Goal: Task Accomplishment & Management: Complete application form

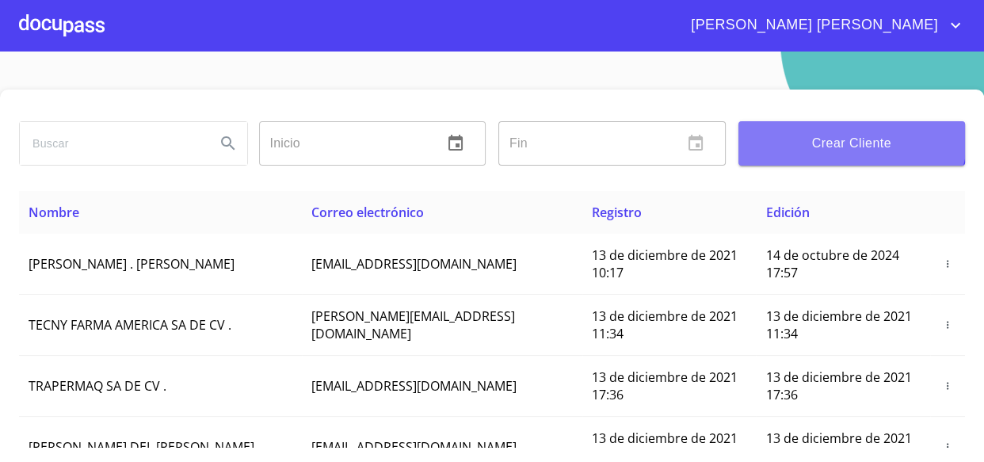
click at [840, 134] on span "Crear Cliente" at bounding box center [852, 143] width 202 height 22
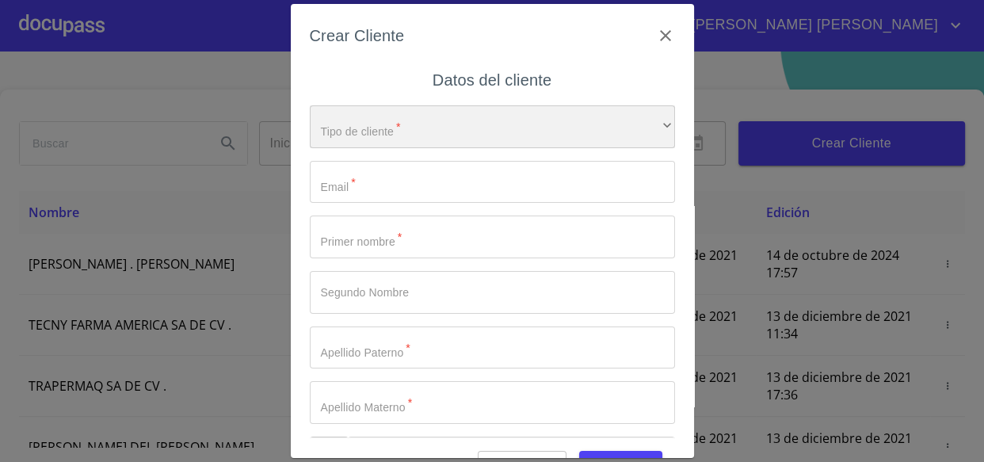
click at [427, 127] on div "​" at bounding box center [492, 126] width 365 height 43
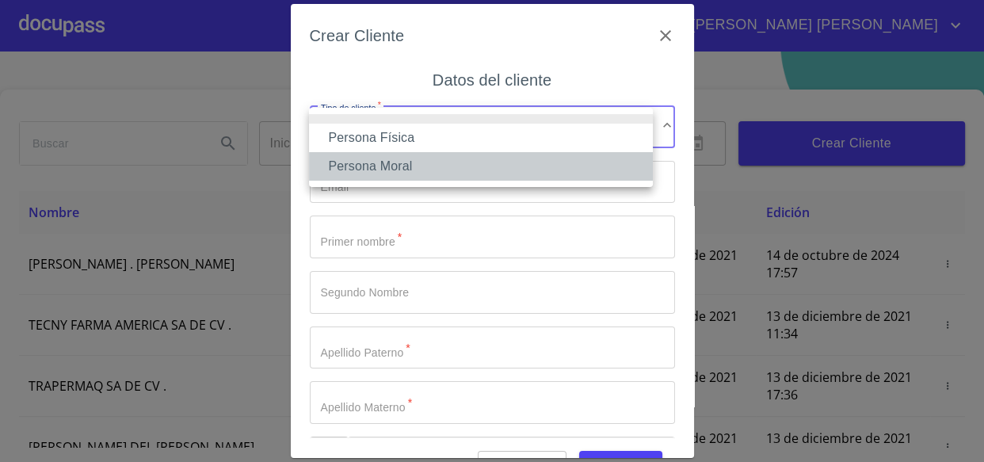
click at [371, 156] on li "Persona Moral" at bounding box center [481, 166] width 344 height 29
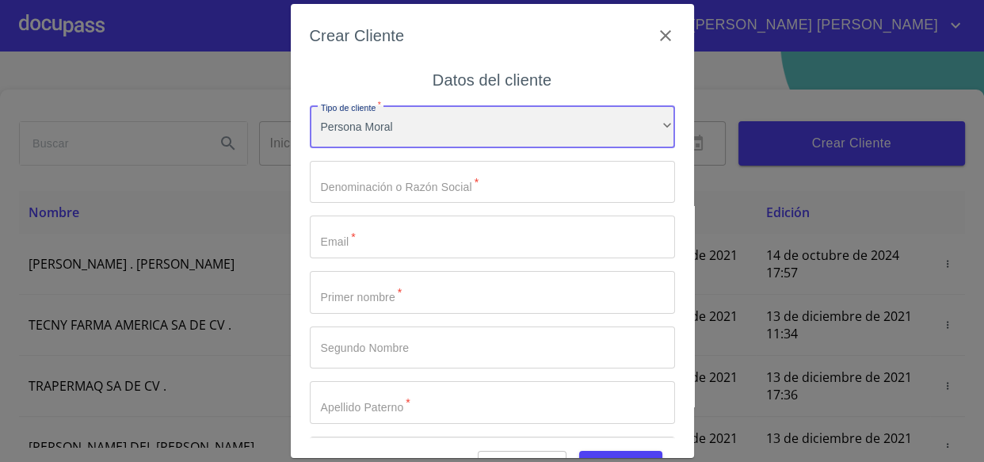
click at [362, 121] on div "Persona Moral" at bounding box center [492, 126] width 365 height 43
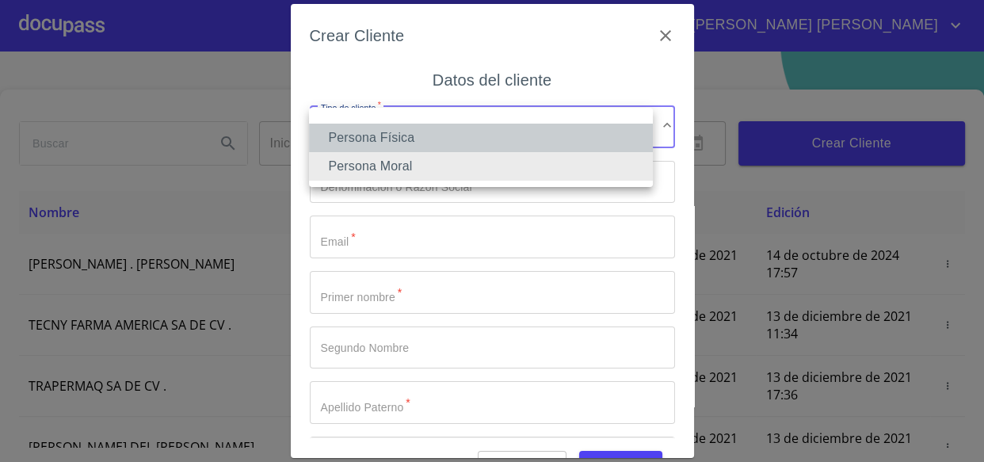
click at [371, 147] on li "Persona Física" at bounding box center [481, 138] width 344 height 29
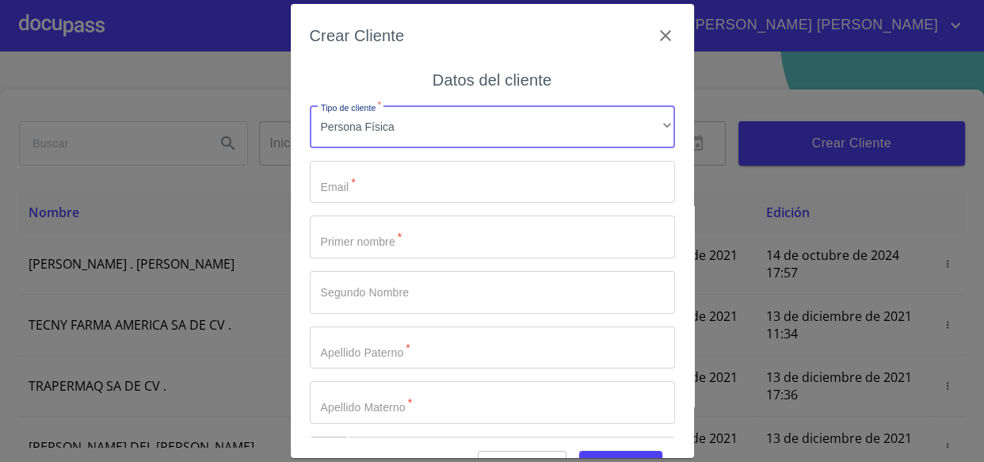
click at [379, 185] on input "Tipo de cliente   *" at bounding box center [492, 182] width 365 height 43
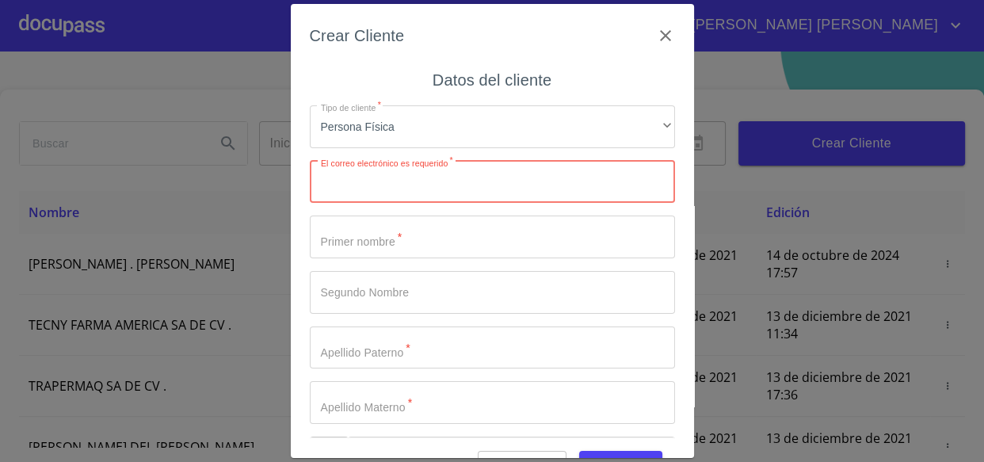
paste input "[EMAIL_ADDRESS][DOMAIN_NAME]"
type input "[EMAIL_ADDRESS][DOMAIN_NAME]"
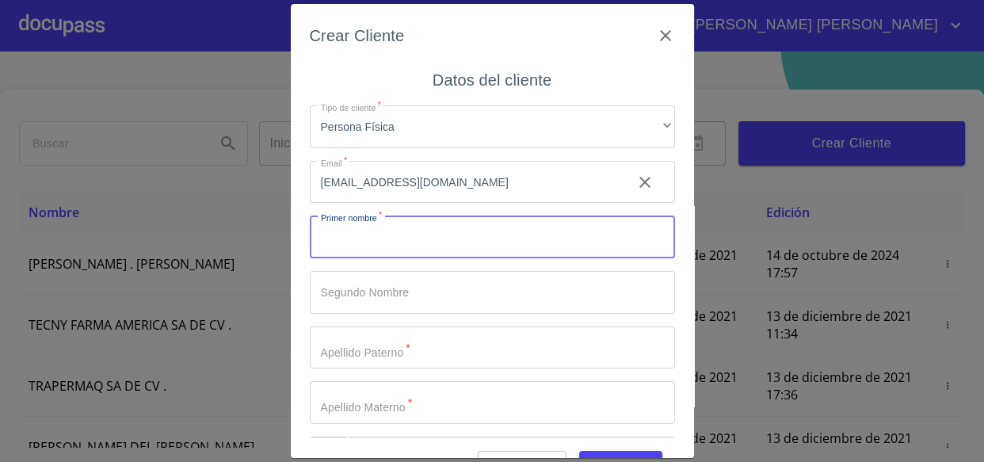
click at [360, 238] on input "Tipo de cliente   *" at bounding box center [492, 236] width 365 height 43
type input "[PERSON_NAME]"
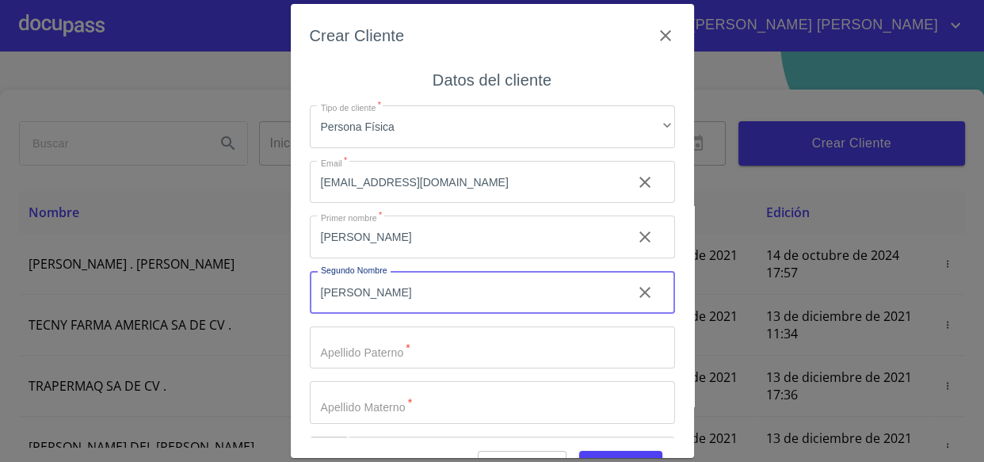
type input "[PERSON_NAME]"
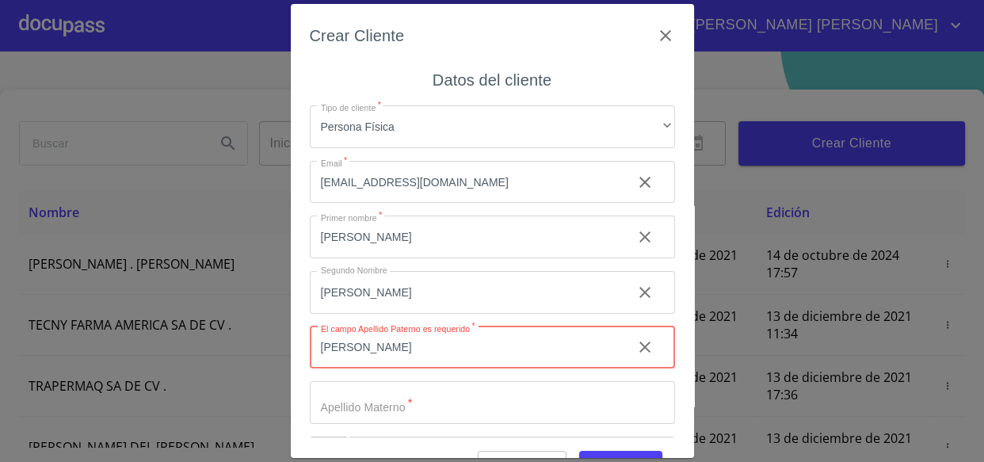
type input "[PERSON_NAME]"
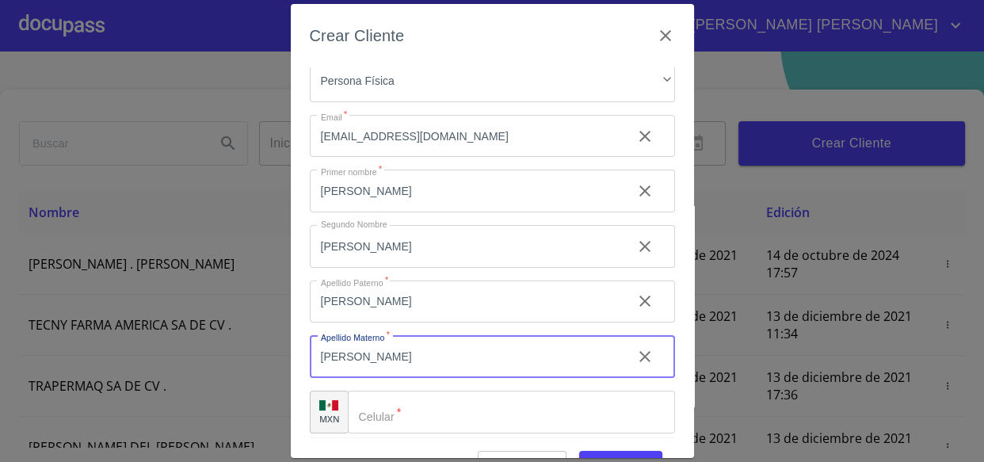
scroll to position [55, 0]
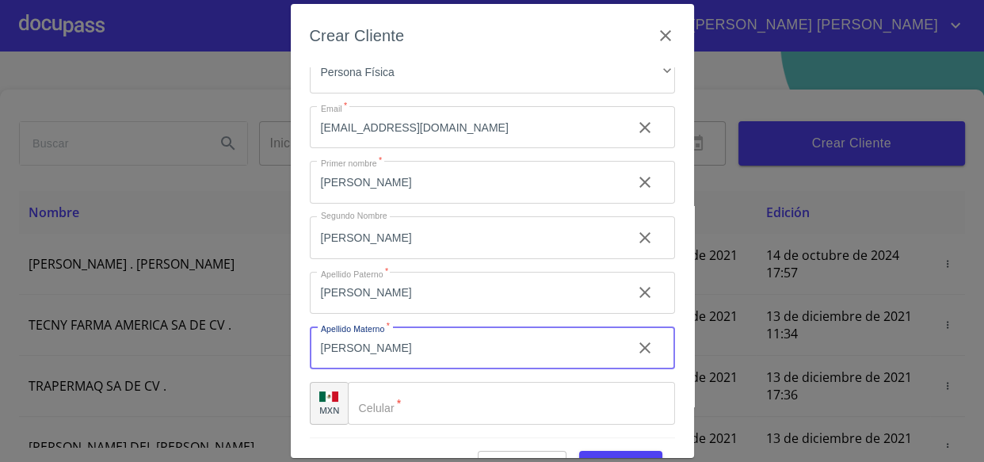
type input "[PERSON_NAME]"
click at [459, 407] on input "Tipo de cliente   *" at bounding box center [511, 403] width 327 height 43
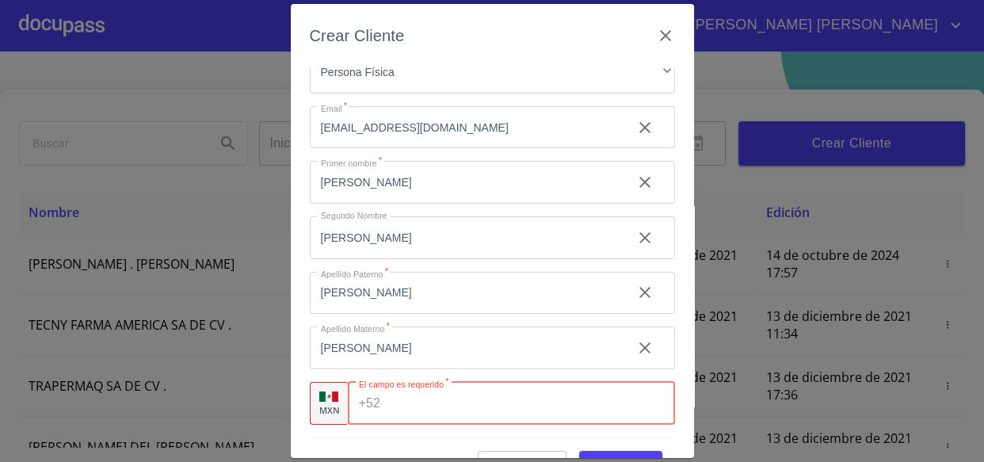
paste input "[PHONE_NUMBER]"
type input "[PHONE_NUMBER]"
click at [615, 455] on span "Guardar" at bounding box center [621, 465] width 58 height 20
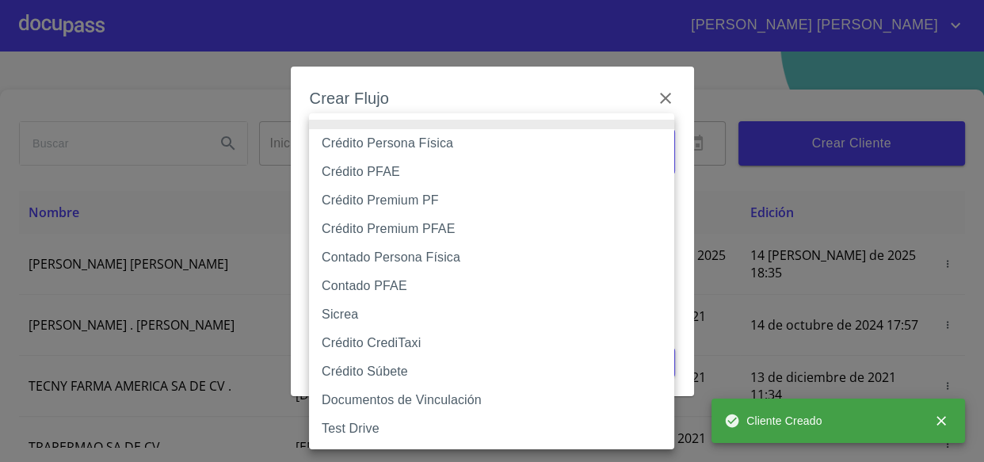
click at [387, 148] on body "[PERSON_NAME] [PERSON_NAME] Inicio ​ Fin ​ Crear Cliente Nombre Correo electrón…" at bounding box center [492, 231] width 984 height 462
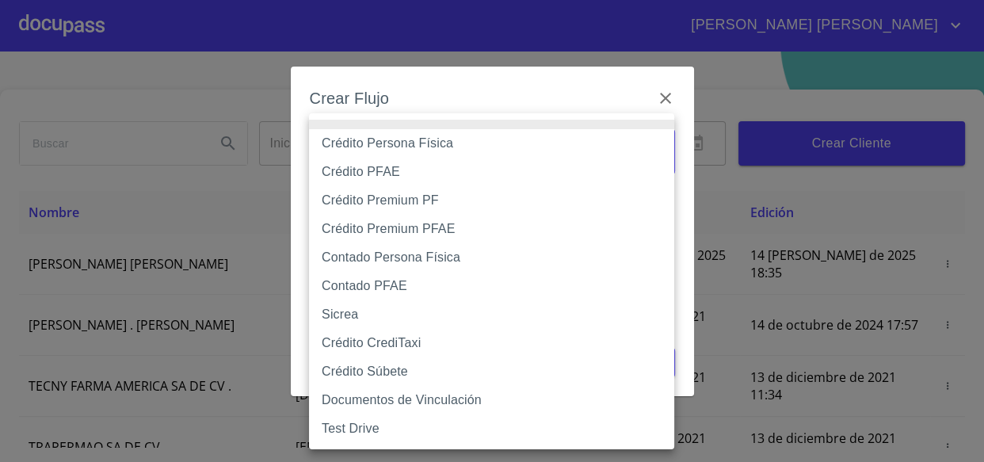
click at [384, 145] on li "Crédito Persona Física" at bounding box center [491, 143] width 365 height 29
type input "61b033e49b8c202ad5bb7912"
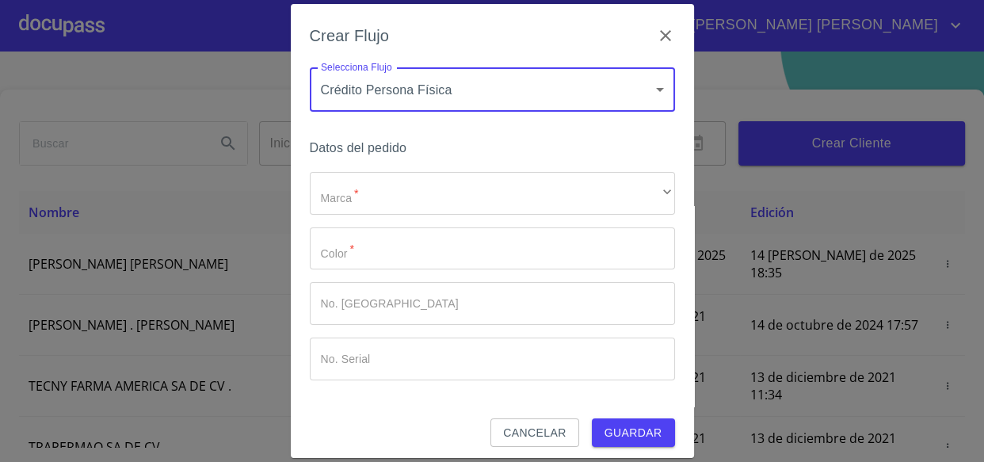
click at [401, 217] on div "Marca   * ​ ​ Color   * ​ No. Pedido ​ No. Serial ​" at bounding box center [492, 276] width 365 height 208
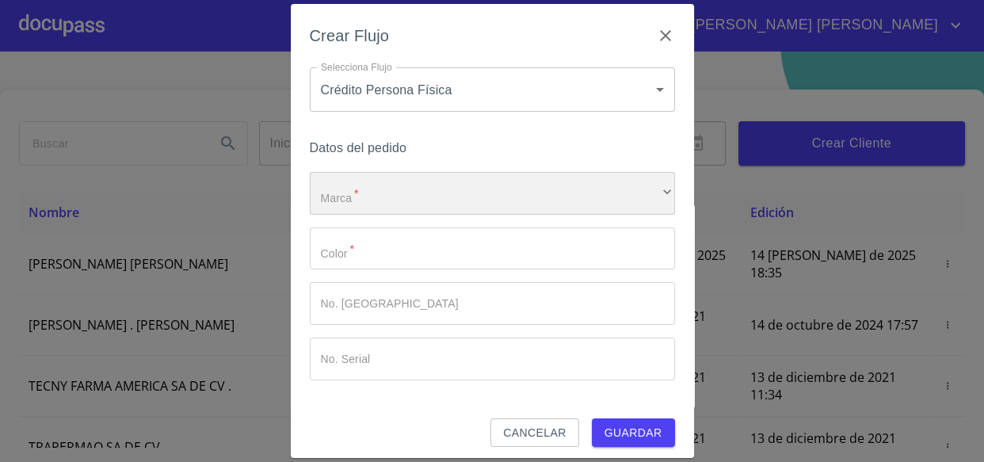
click at [399, 197] on div "​" at bounding box center [492, 193] width 365 height 43
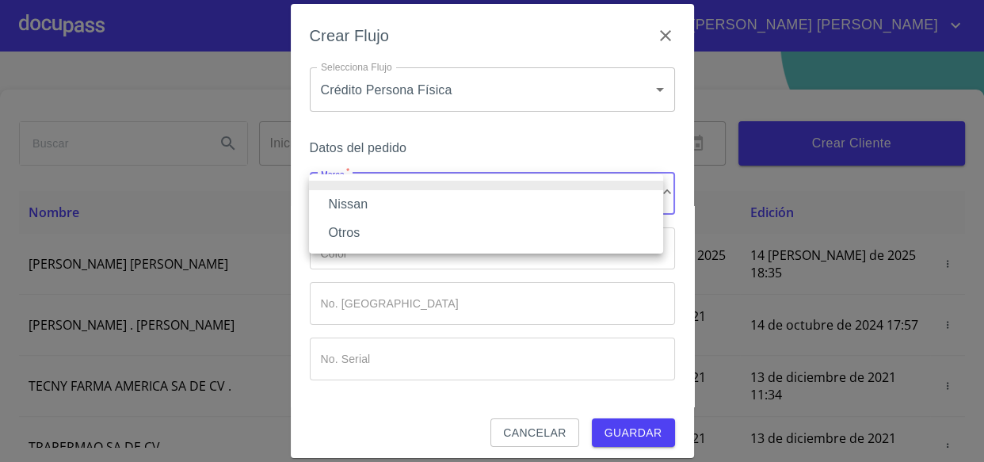
click at [381, 206] on li "Nissan" at bounding box center [486, 204] width 354 height 29
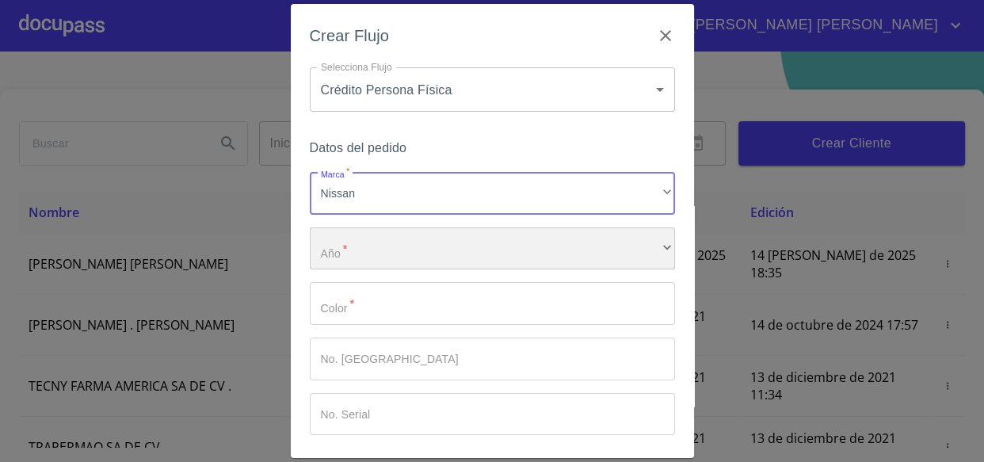
click at [381, 246] on div "​" at bounding box center [492, 248] width 365 height 43
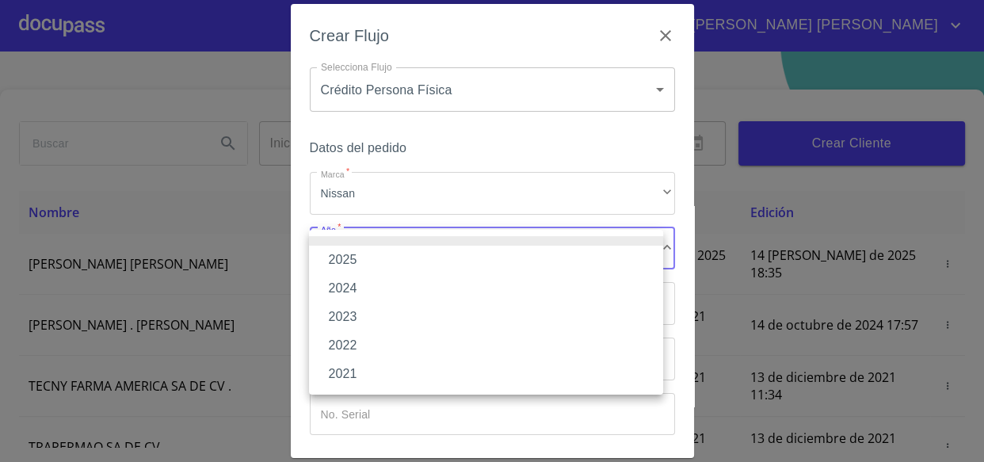
click at [380, 253] on li "2025" at bounding box center [486, 260] width 354 height 29
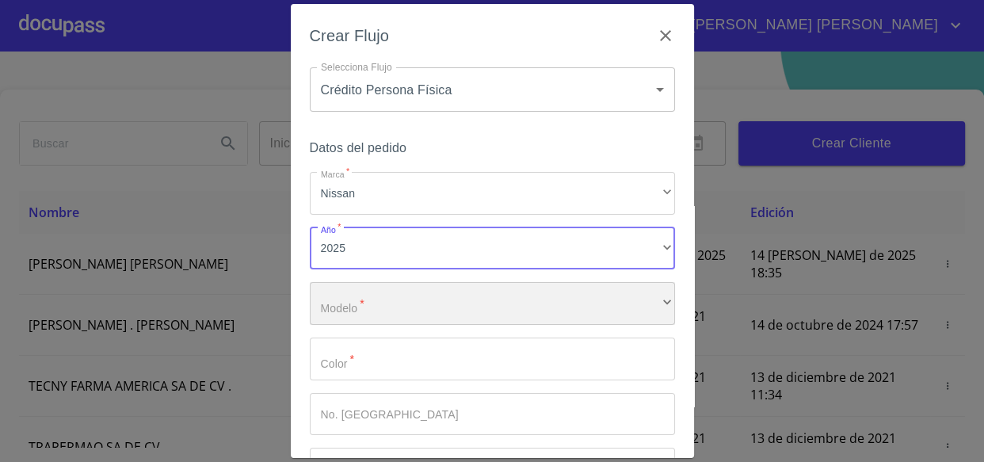
click at [385, 303] on div "​" at bounding box center [492, 303] width 365 height 43
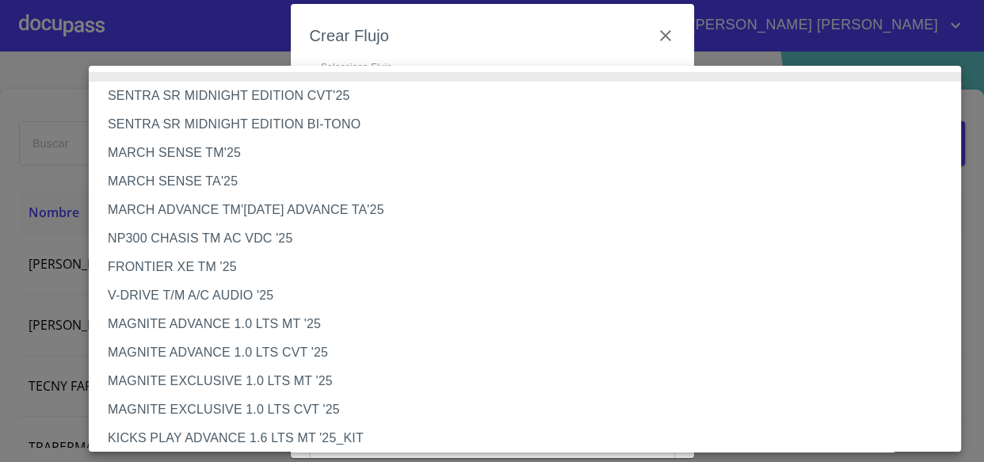
click at [216, 298] on li "V-DRIVE T/M A/C AUDIO '25" at bounding box center [530, 295] width 883 height 29
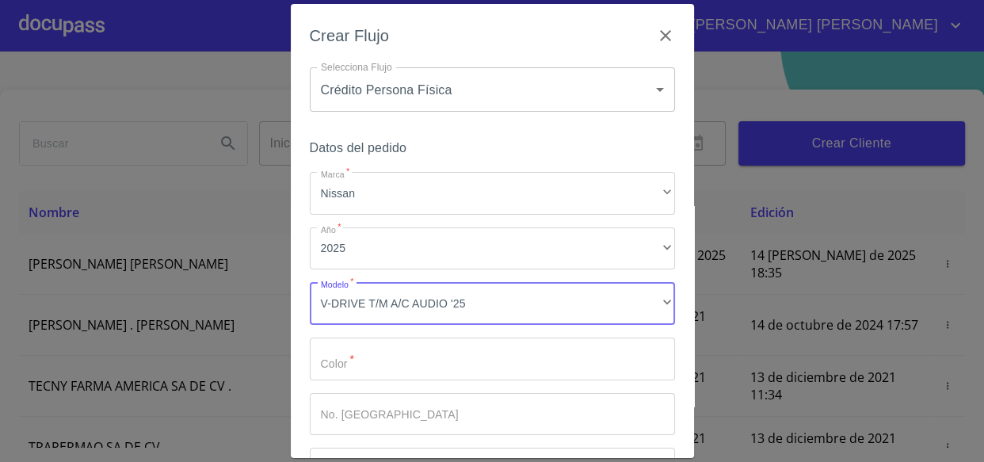
click at [356, 356] on input "Marca   *" at bounding box center [492, 358] width 365 height 43
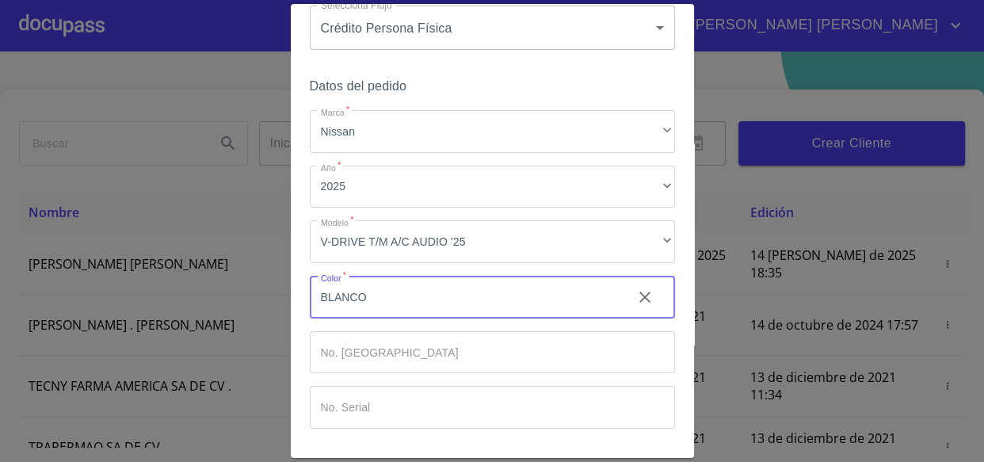
scroll to position [118, 0]
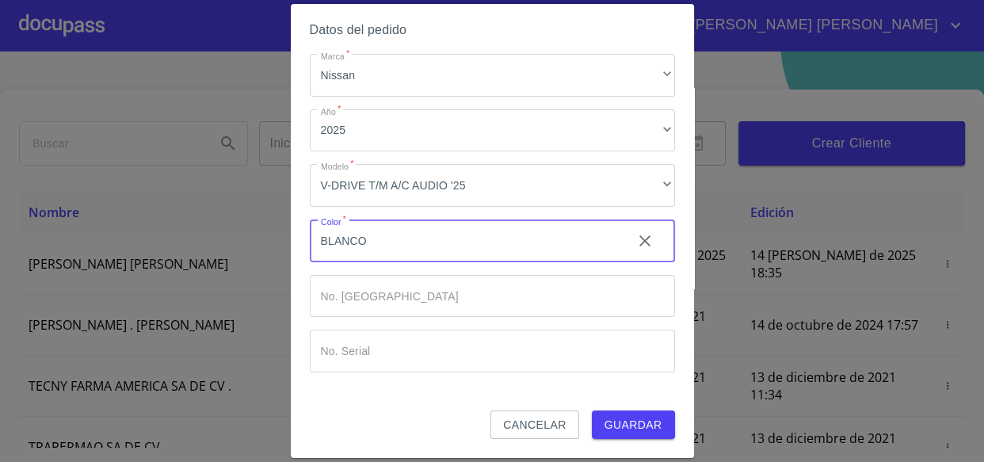
type input "BLANCO"
click at [638, 416] on span "Guardar" at bounding box center [633, 425] width 58 height 20
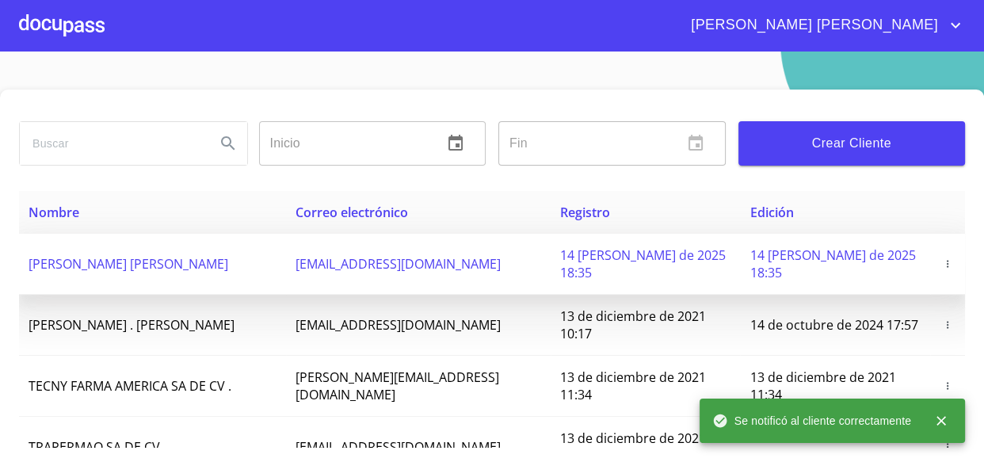
click at [79, 257] on span "[PERSON_NAME] [PERSON_NAME]" at bounding box center [129, 263] width 200 height 17
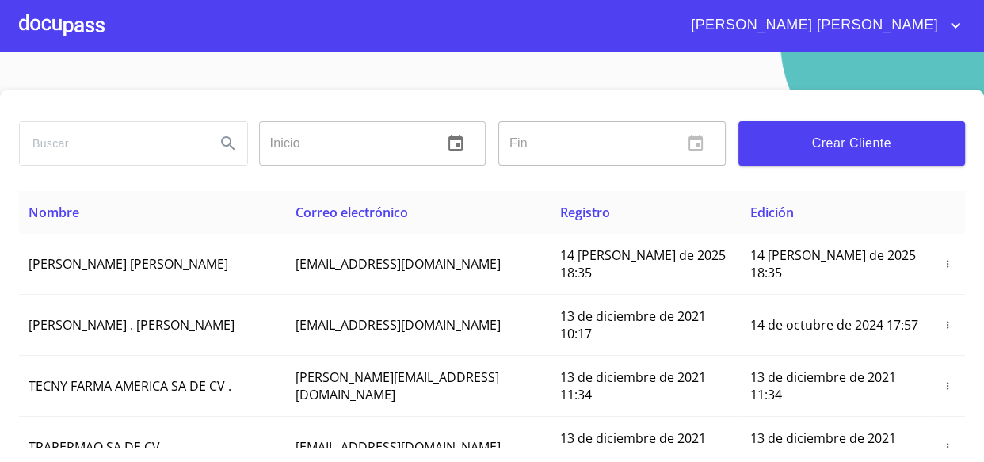
click at [65, 138] on input "search" at bounding box center [111, 143] width 183 height 43
type input "CUAU"
click at [234, 143] on icon "Search" at bounding box center [228, 143] width 19 height 19
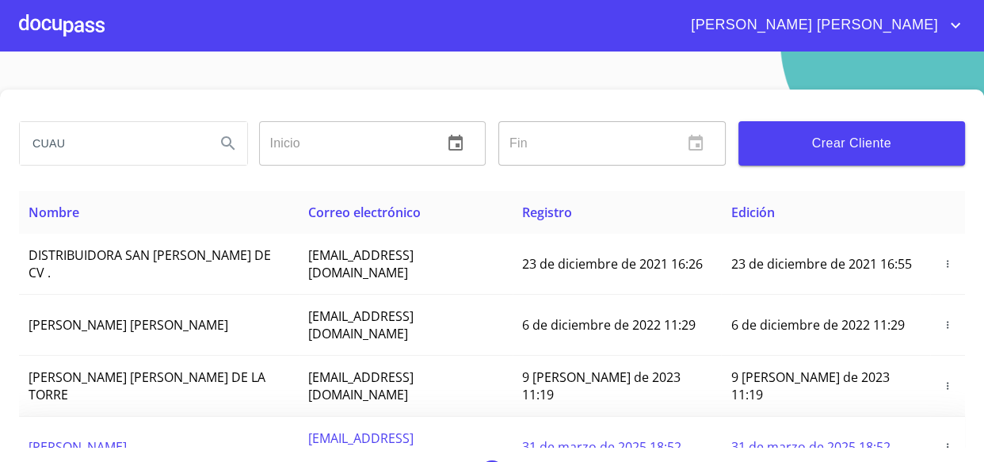
click at [127, 438] on span "[PERSON_NAME]" at bounding box center [78, 446] width 98 height 17
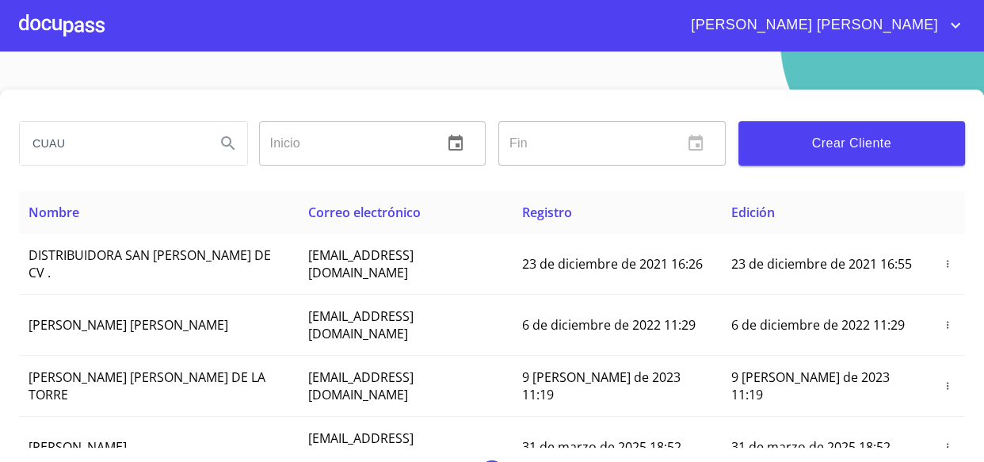
click at [55, 17] on div at bounding box center [62, 25] width 86 height 51
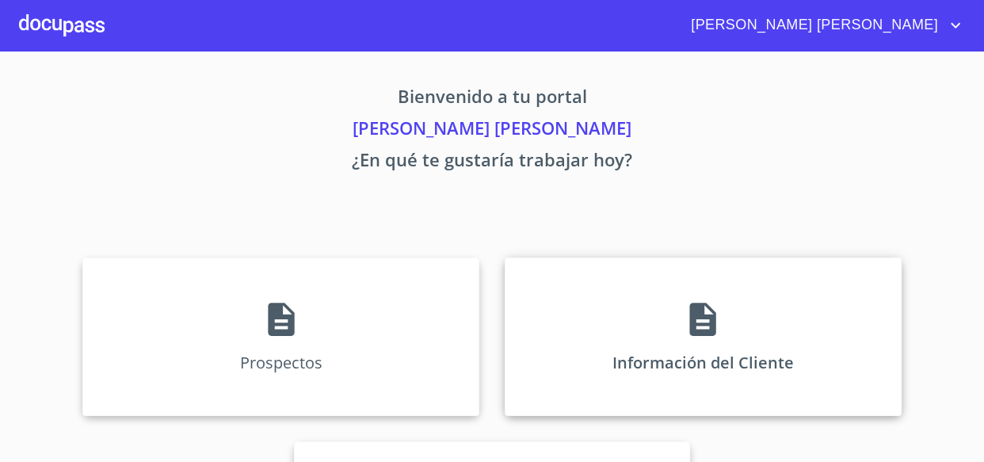
click at [722, 315] on div "Información del Cliente" at bounding box center [703, 336] width 397 height 158
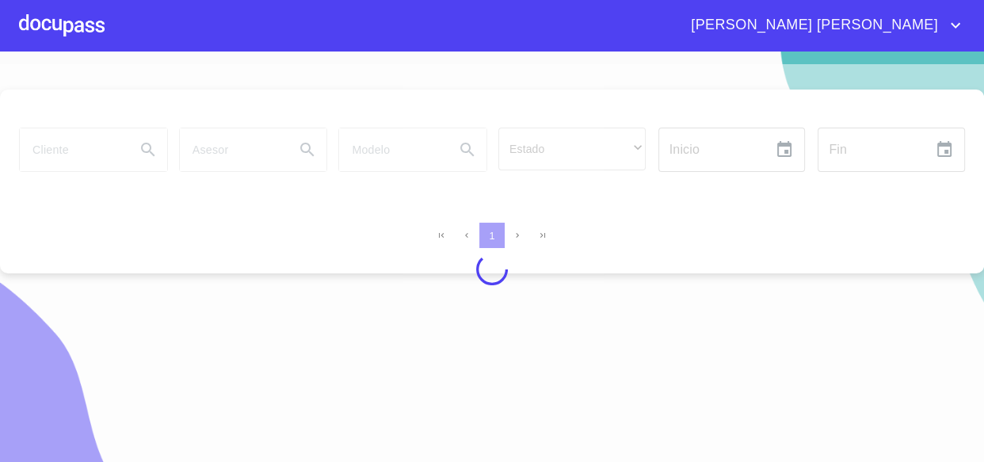
click at [90, 149] on div at bounding box center [492, 269] width 984 height 410
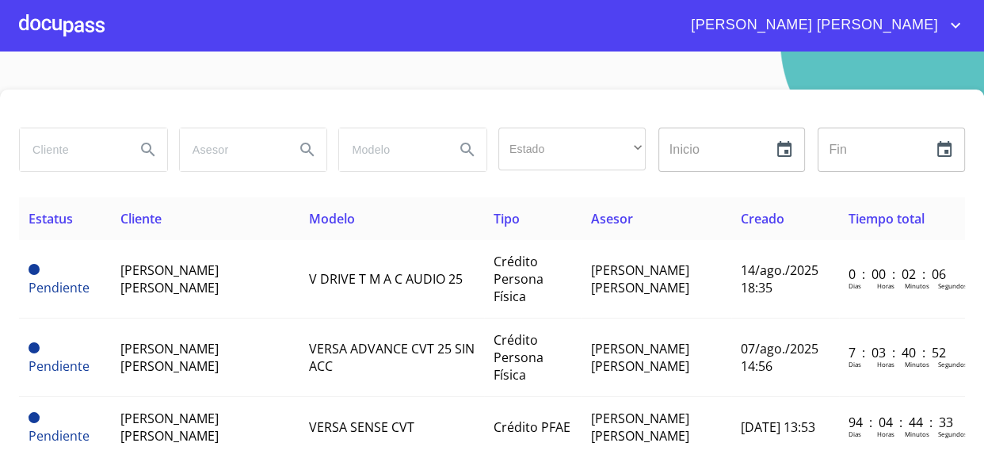
click at [123, 148] on div at bounding box center [93, 149] width 147 height 43
type input "CUAU"
click at [139, 143] on icon "Search" at bounding box center [148, 149] width 19 height 19
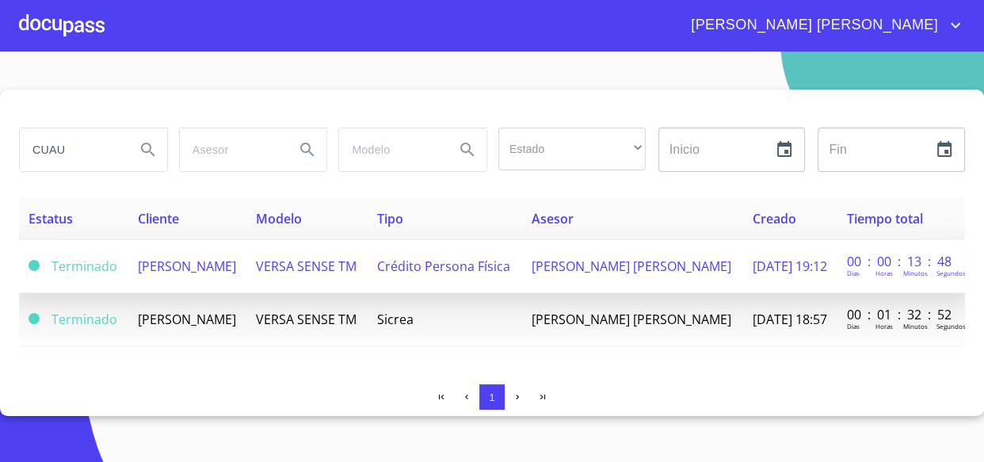
click at [235, 278] on td "[PERSON_NAME]" at bounding box center [187, 266] width 119 height 53
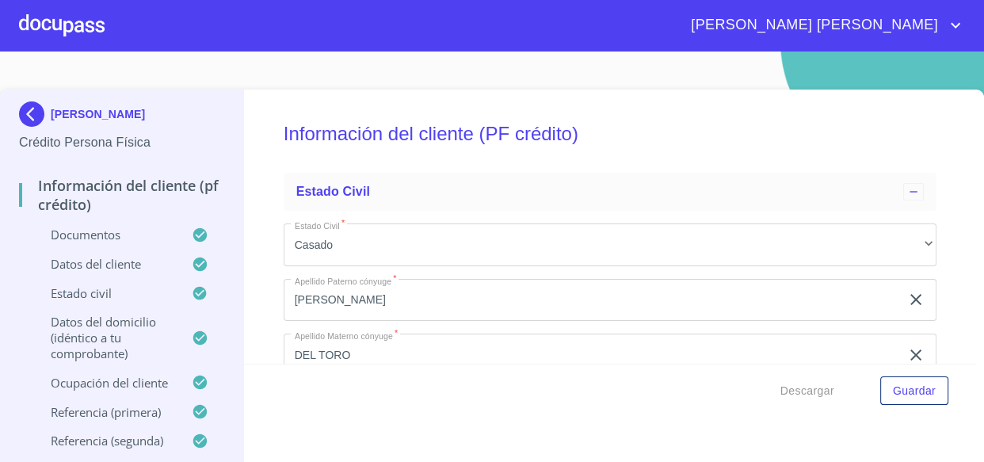
click at [31, 99] on div "[PERSON_NAME] Crédito Persona Física" at bounding box center [121, 127] width 205 height 74
click at [29, 110] on img at bounding box center [35, 113] width 32 height 25
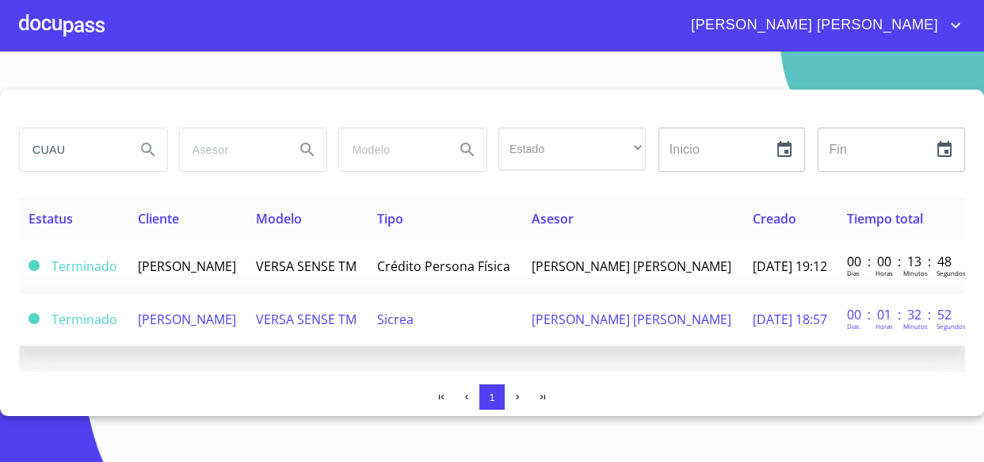
click at [156, 317] on span "[PERSON_NAME]" at bounding box center [187, 319] width 98 height 17
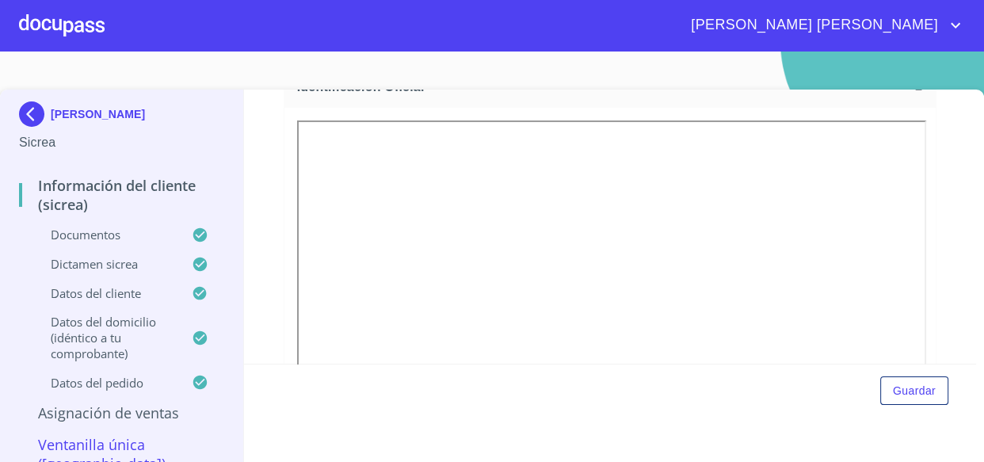
scroll to position [360, 0]
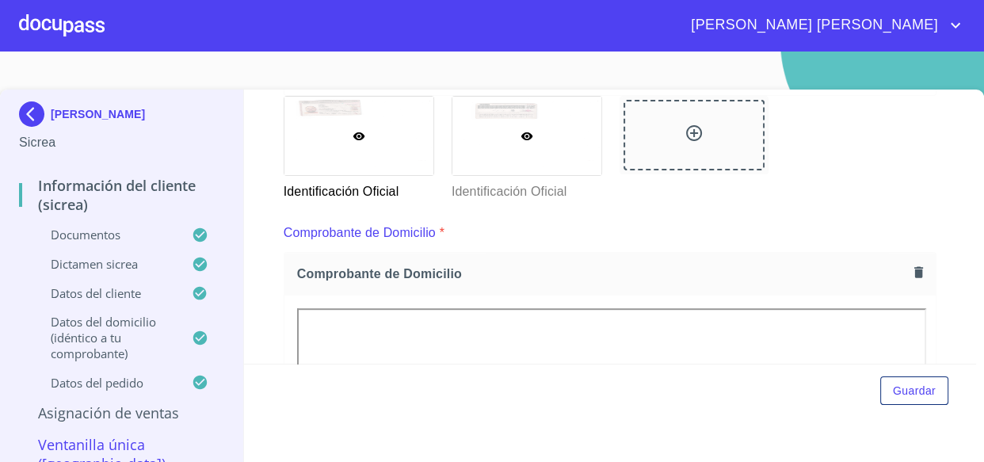
click at [508, 152] on div at bounding box center [526, 136] width 149 height 78
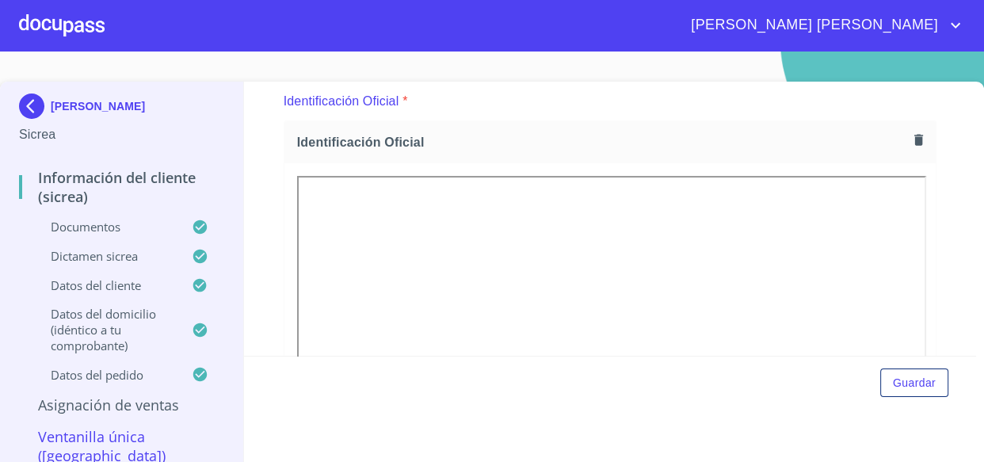
scroll to position [36, 0]
